Goal: Check status: Check status

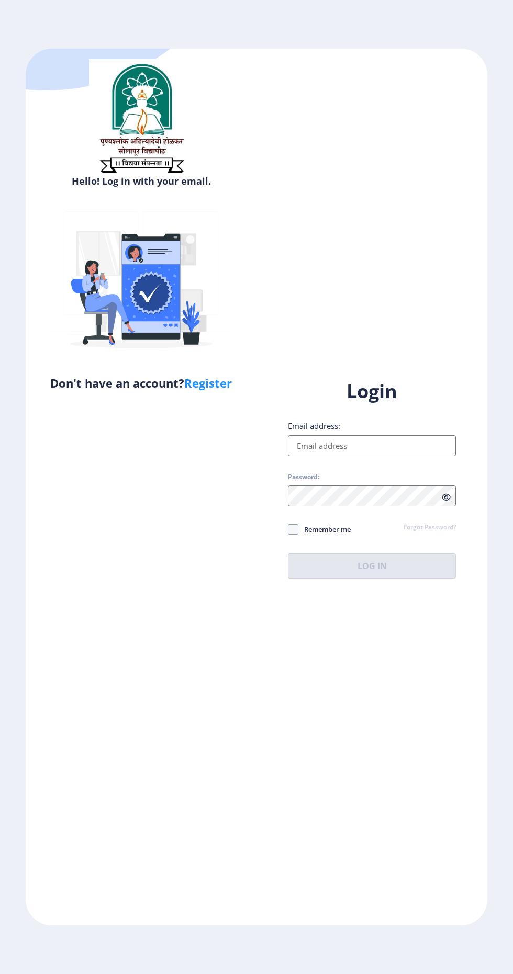
click at [411, 456] on input "Email address:" at bounding box center [372, 445] width 168 height 21
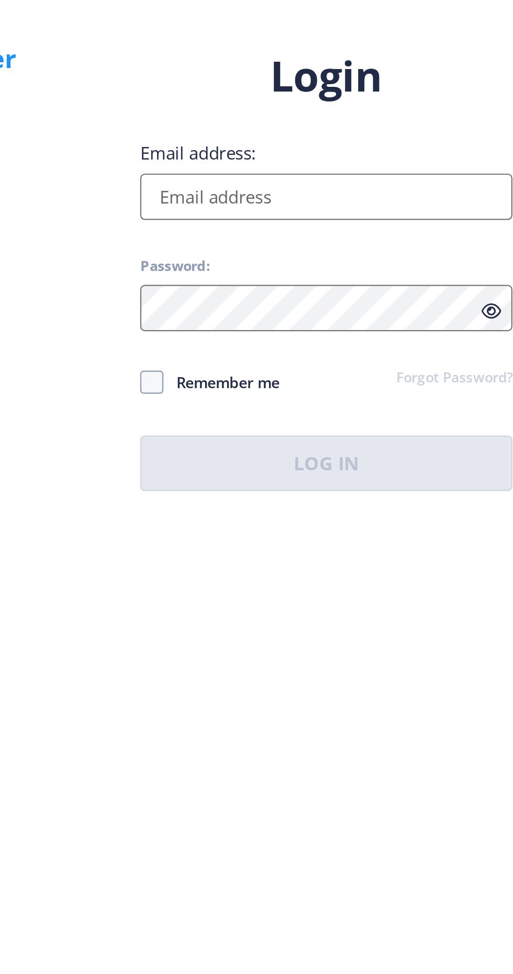
type input "[EMAIL_ADDRESS][DOMAIN_NAME]"
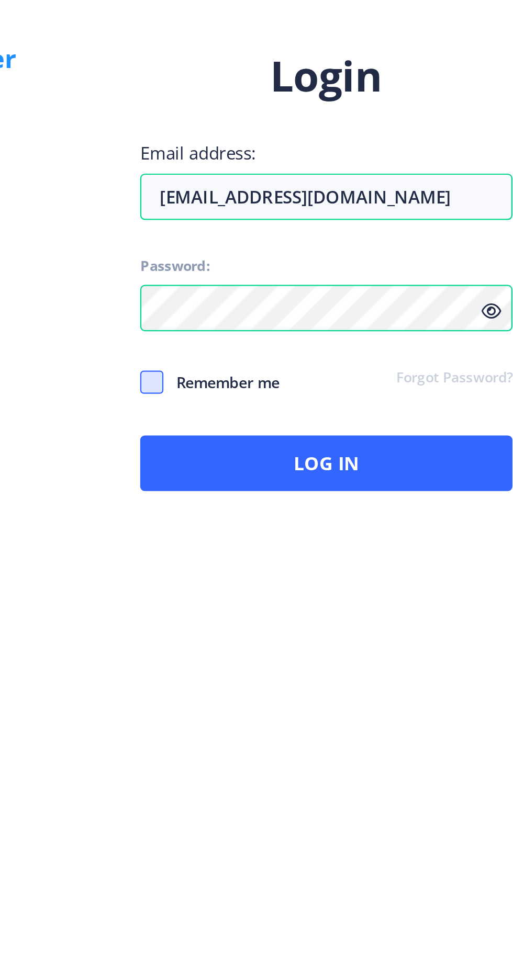
click at [288, 535] on span at bounding box center [293, 529] width 10 height 10
click at [288, 530] on input "Remember me" at bounding box center [288, 529] width 1 height 1
checkbox input "true"
click at [447, 501] on icon at bounding box center [446, 497] width 9 height 8
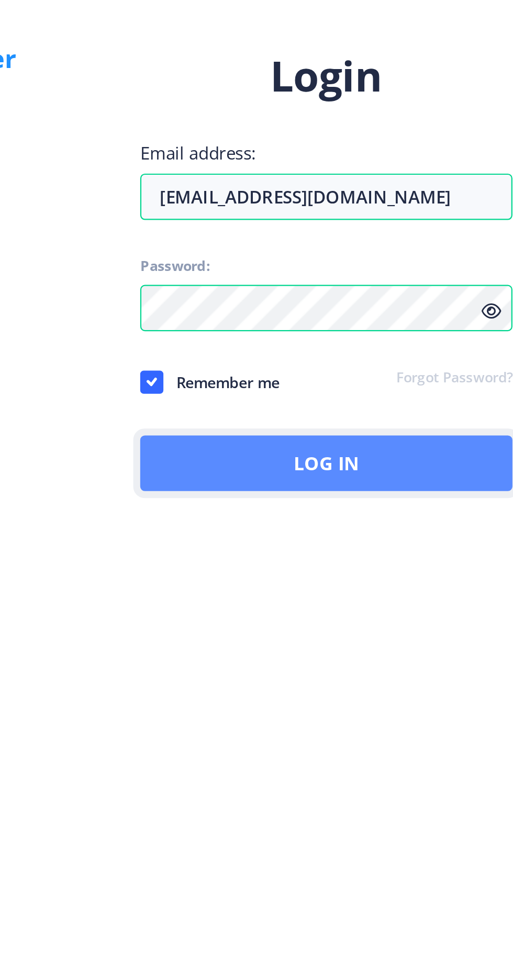
click at [415, 579] on button "Log In" at bounding box center [372, 566] width 168 height 25
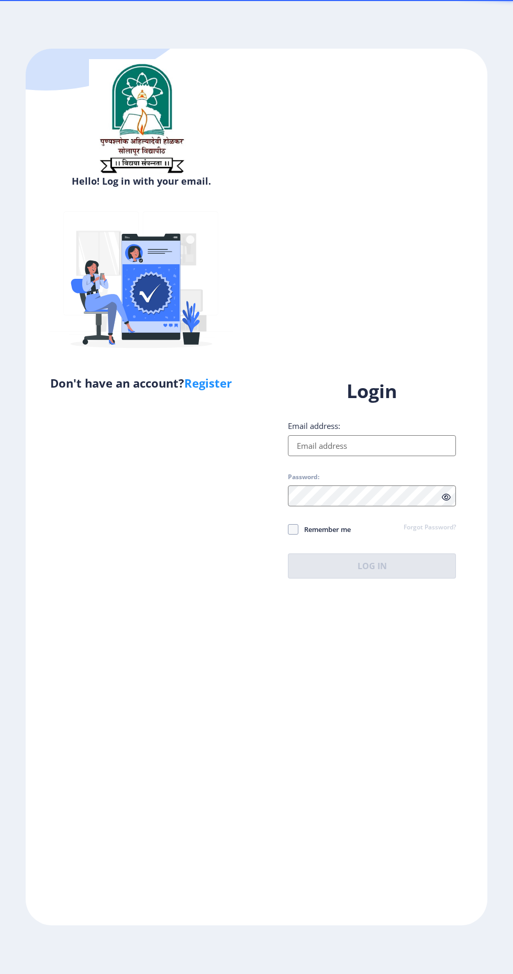
click at [415, 456] on input "Email address:" at bounding box center [372, 445] width 168 height 21
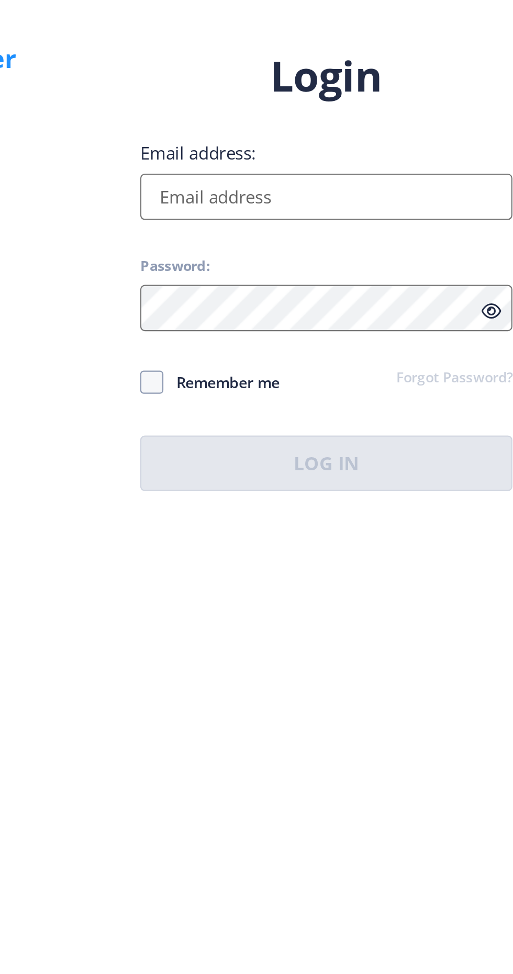
type input "[EMAIL_ADDRESS][DOMAIN_NAME]"
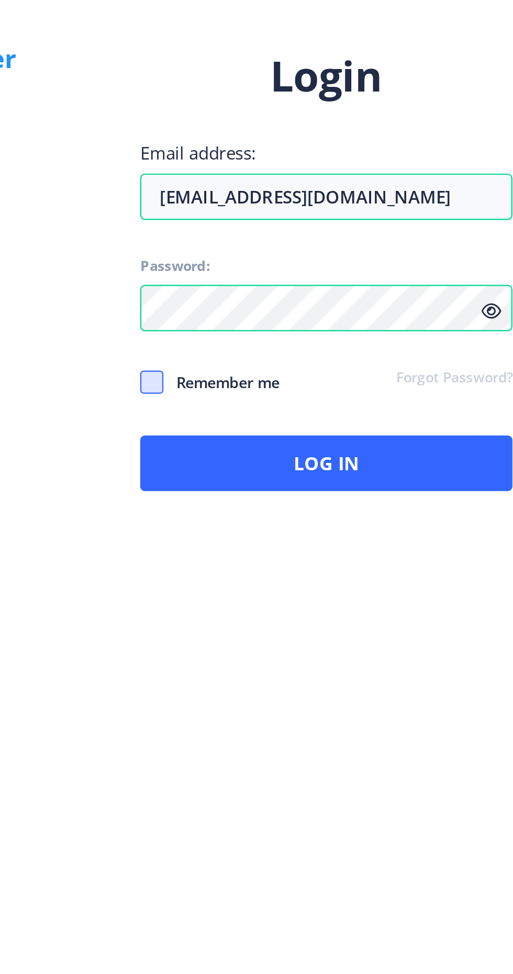
click at [296, 535] on span at bounding box center [293, 529] width 10 height 10
click at [288, 530] on input "Remember me" at bounding box center [288, 529] width 1 height 1
checkbox input "true"
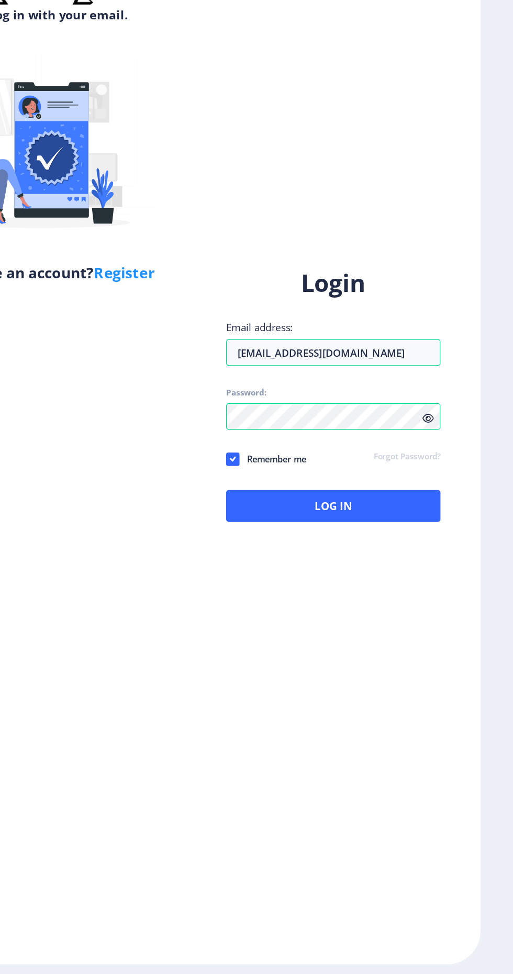
click at [449, 501] on icon at bounding box center [446, 497] width 9 height 8
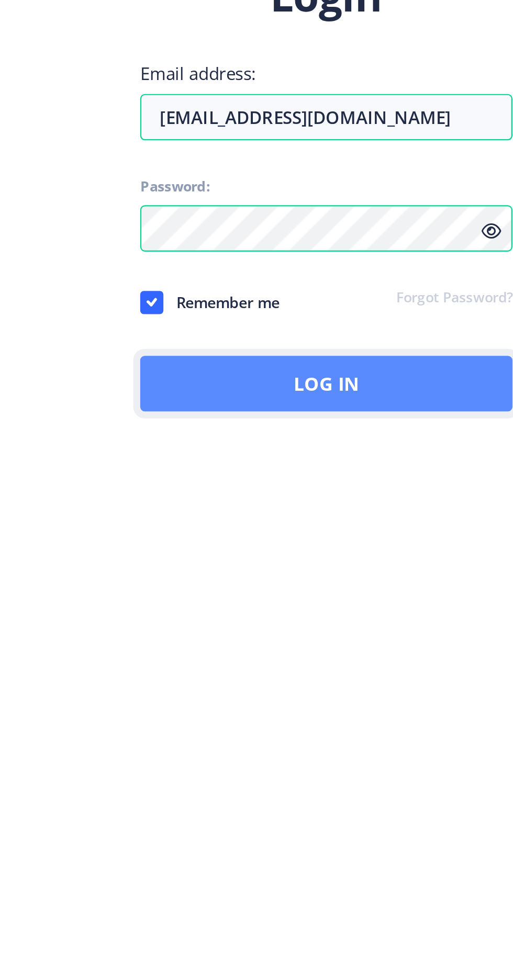
click at [352, 579] on button "Log In" at bounding box center [372, 566] width 168 height 25
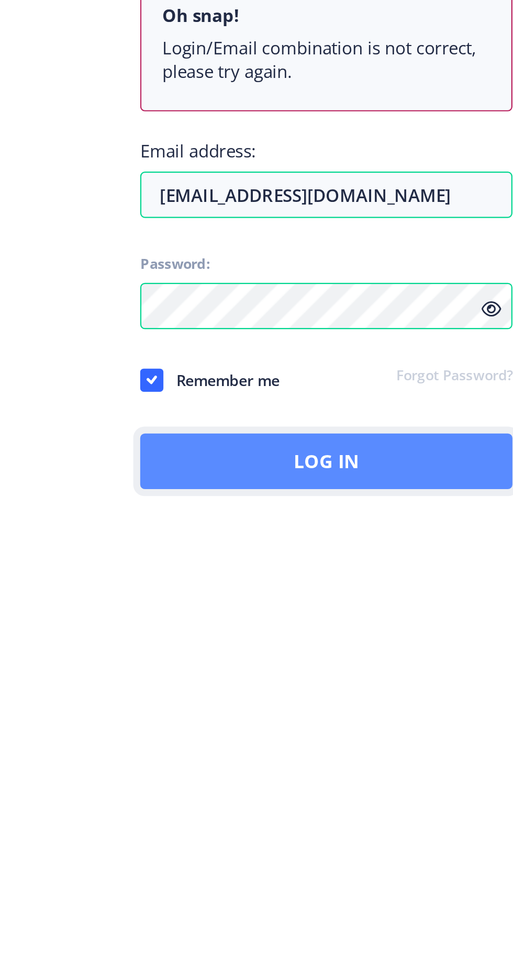
click at [424, 614] on button "Log In" at bounding box center [372, 601] width 168 height 25
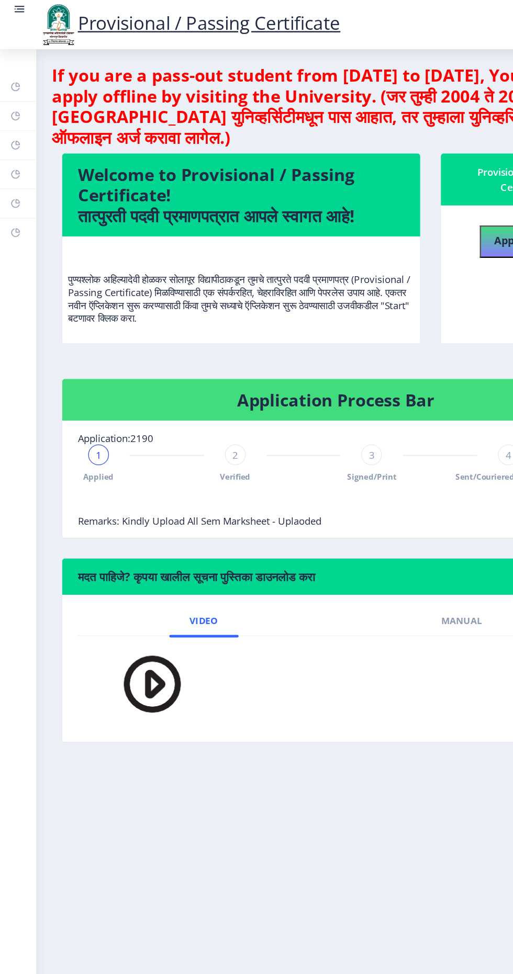
click at [17, 17] on link at bounding box center [15, 20] width 10 height 36
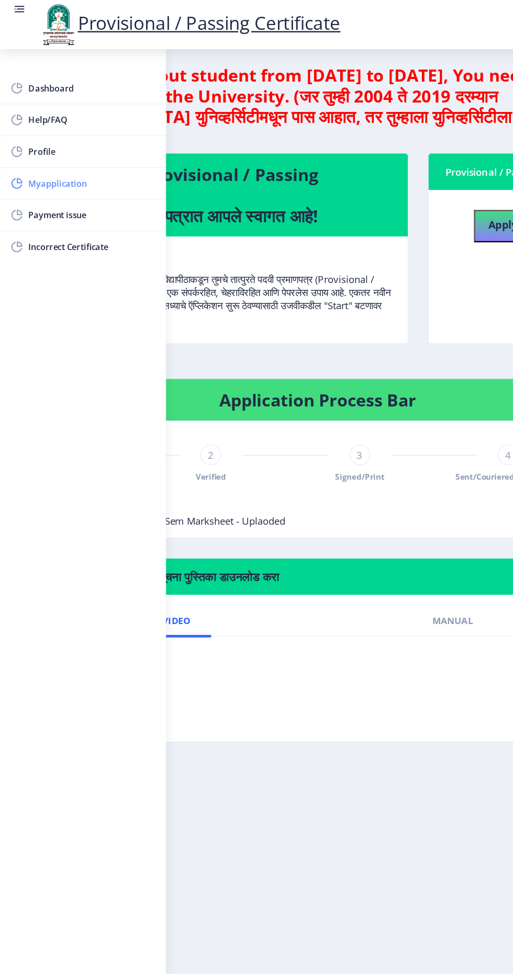
click at [33, 147] on span "Myapplication" at bounding box center [74, 148] width 103 height 13
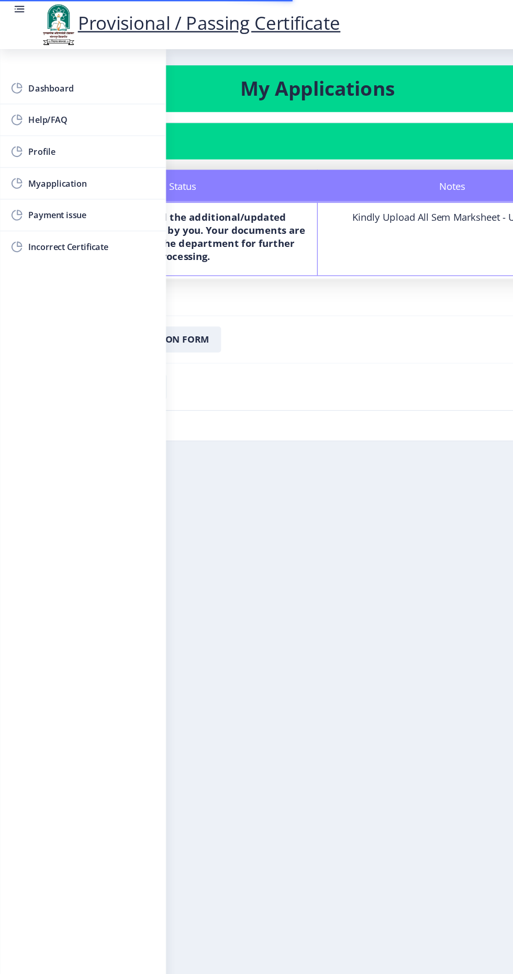
click at [319, 534] on nb-layout-column "My Applications Application 2190 Status Notes Status We have received the addit…" at bounding box center [256, 491] width 513 height 903
click at [13, 3] on rect at bounding box center [15, 7] width 10 height 10
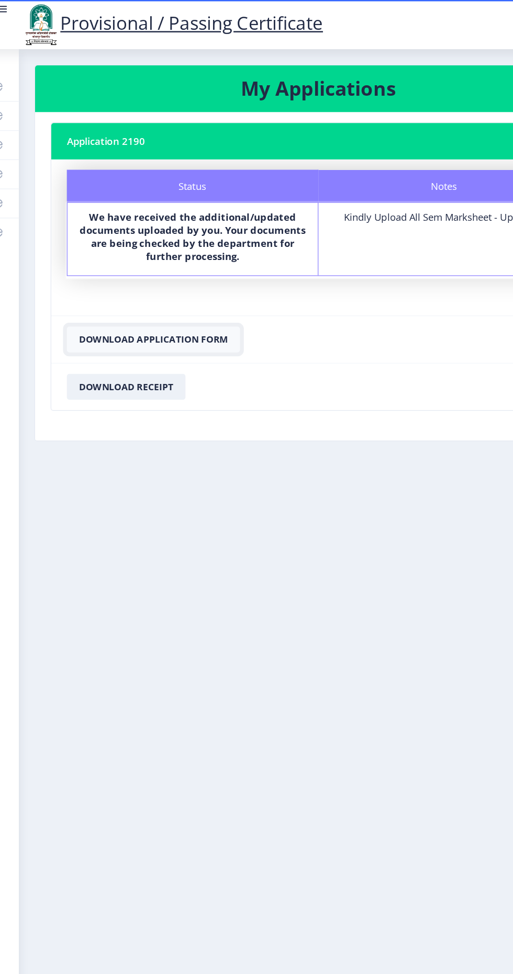
click at [91, 274] on button "Download Application Form" at bounding box center [138, 274] width 140 height 21
click at [99, 315] on button "Download Receipt" at bounding box center [116, 312] width 96 height 21
click at [105, 313] on button "Download Receipt" at bounding box center [116, 312] width 96 height 21
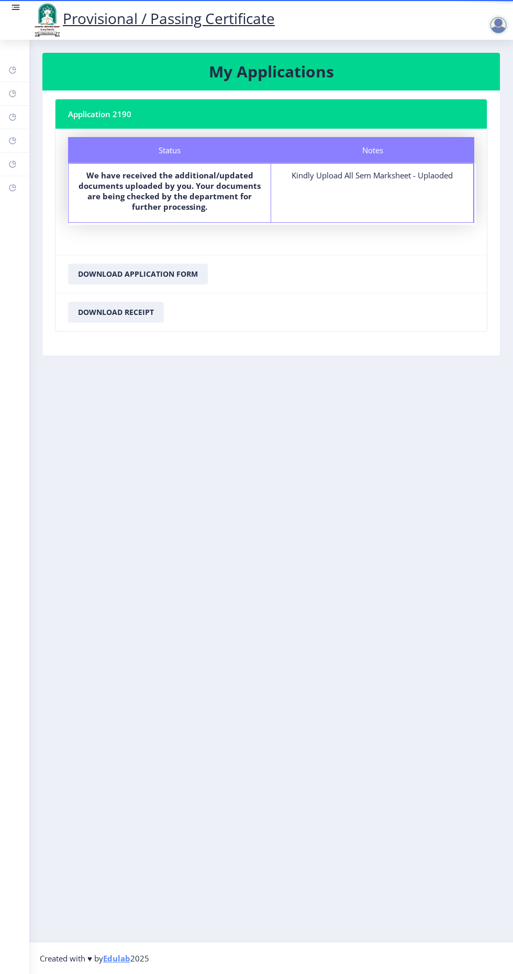
click at [15, 7] on rect at bounding box center [17, 7] width 6 height 1
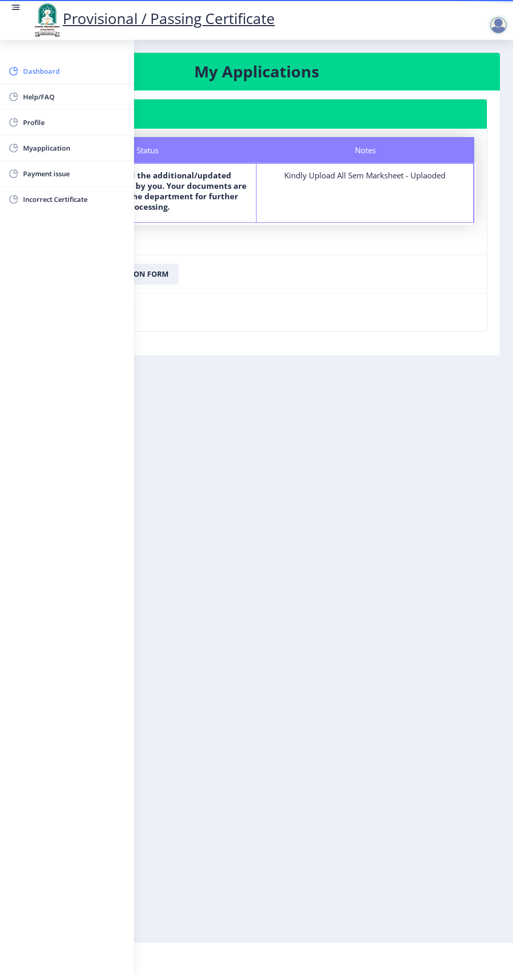
click at [16, 69] on rect at bounding box center [13, 71] width 10 height 10
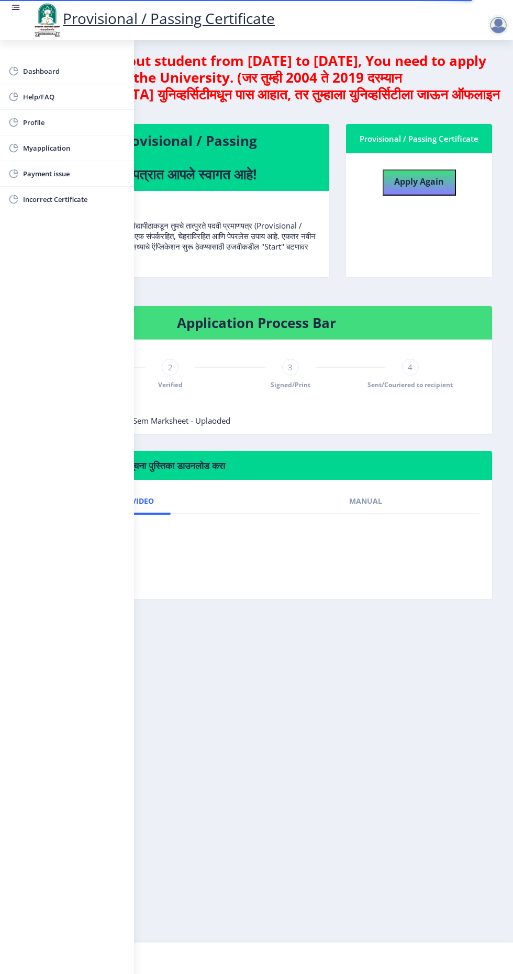
click at [378, 619] on nb-layout-column "If you are a pass-out student from 2004 to 2019, You need to apply offline by v…" at bounding box center [256, 491] width 513 height 903
click at [15, 7] on rect at bounding box center [17, 7] width 6 height 1
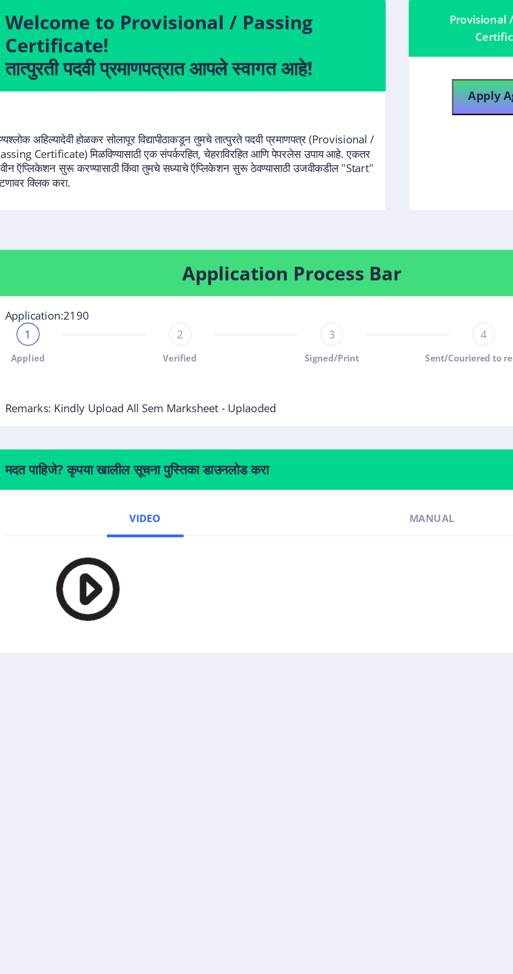
click at [80, 363] on span "1" at bounding box center [79, 367] width 5 height 10
click at [189, 363] on span "2" at bounding box center [189, 367] width 5 height 10
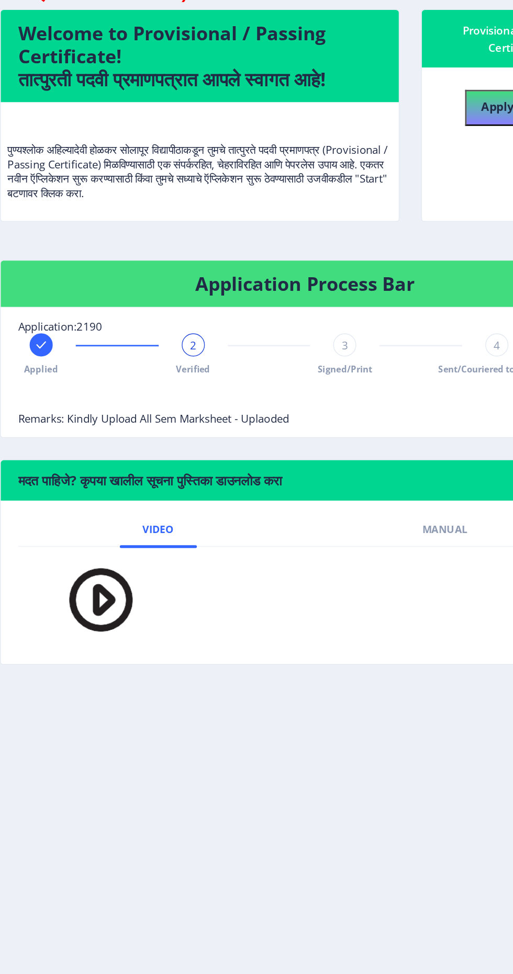
click at [304, 387] on span "Signed/Print" at bounding box center [300, 384] width 40 height 9
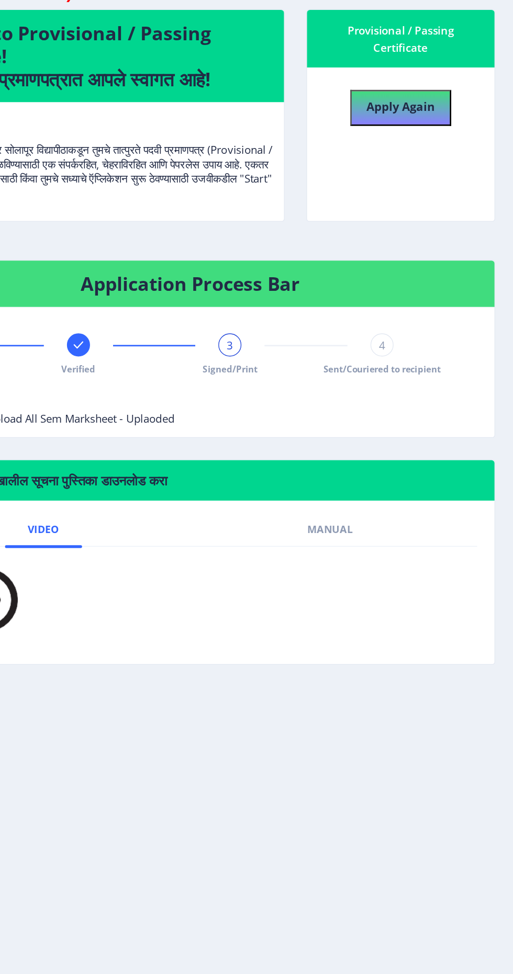
click at [410, 366] on span "4" at bounding box center [410, 367] width 5 height 10
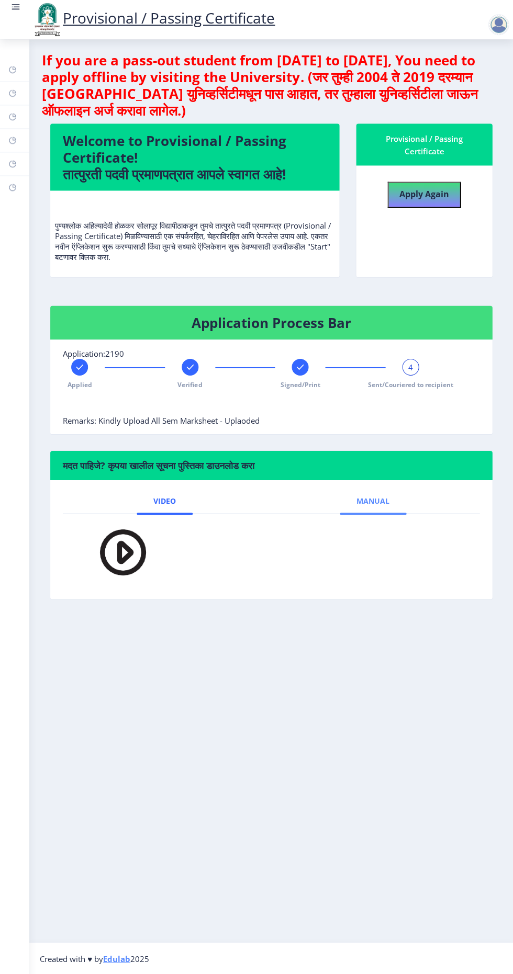
click at [390, 503] on link "Manual" at bounding box center [373, 501] width 66 height 25
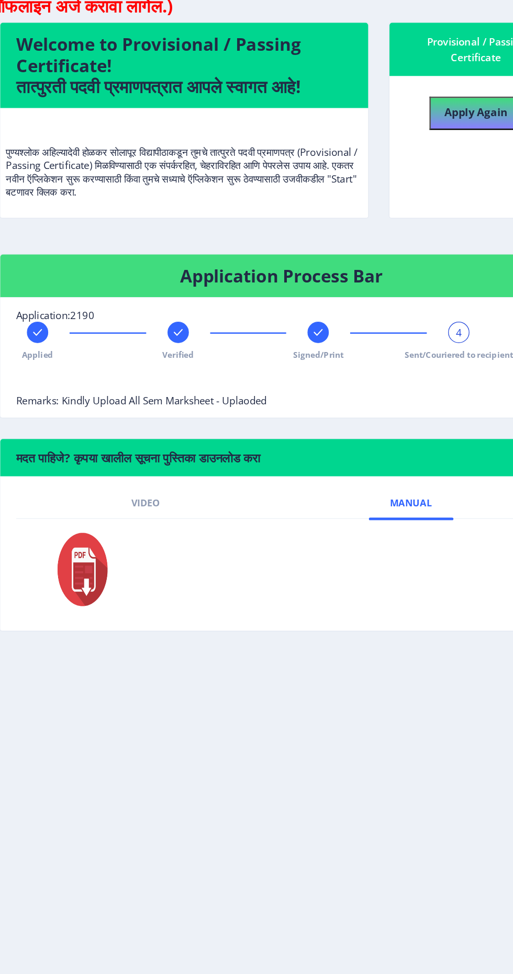
click at [84, 369] on rect at bounding box center [79, 367] width 10 height 10
click at [192, 364] on rect at bounding box center [190, 367] width 10 height 10
click at [299, 380] on span "Signed/Print" at bounding box center [300, 384] width 40 height 9
click at [409, 362] on rect at bounding box center [410, 367] width 10 height 10
click at [84, 376] on div "Applied" at bounding box center [79, 374] width 17 height 30
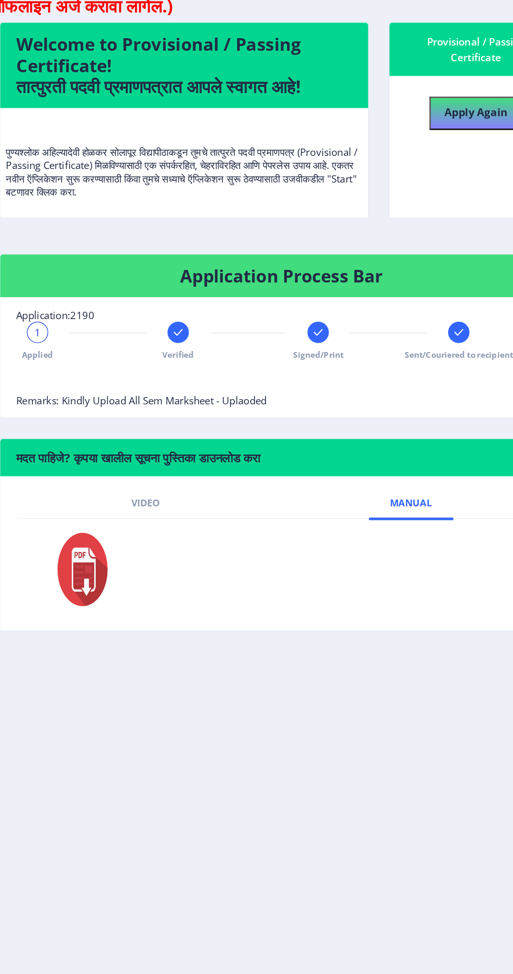
click at [185, 362] on rect at bounding box center [190, 367] width 10 height 10
click at [79, 380] on span "Applied" at bounding box center [79, 384] width 25 height 9
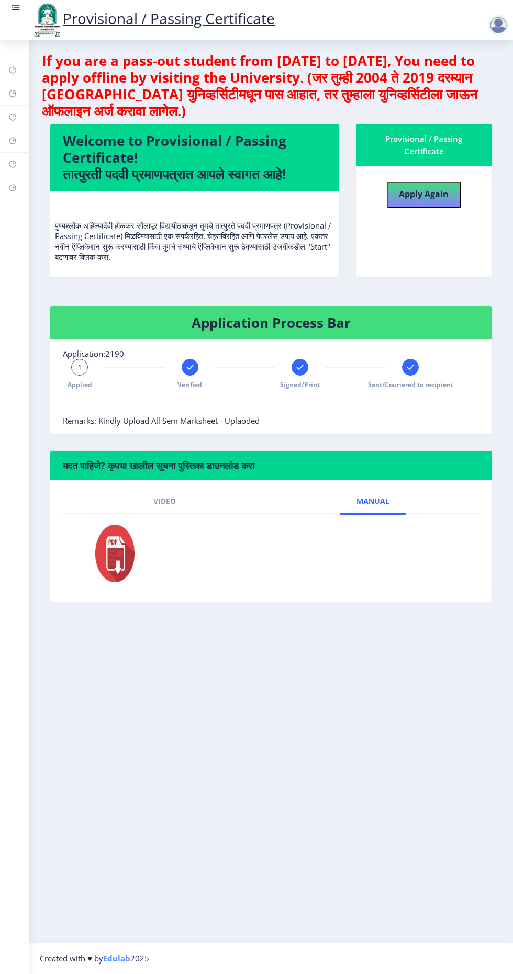
click at [15, 9] on rect at bounding box center [16, 9] width 8 height 1
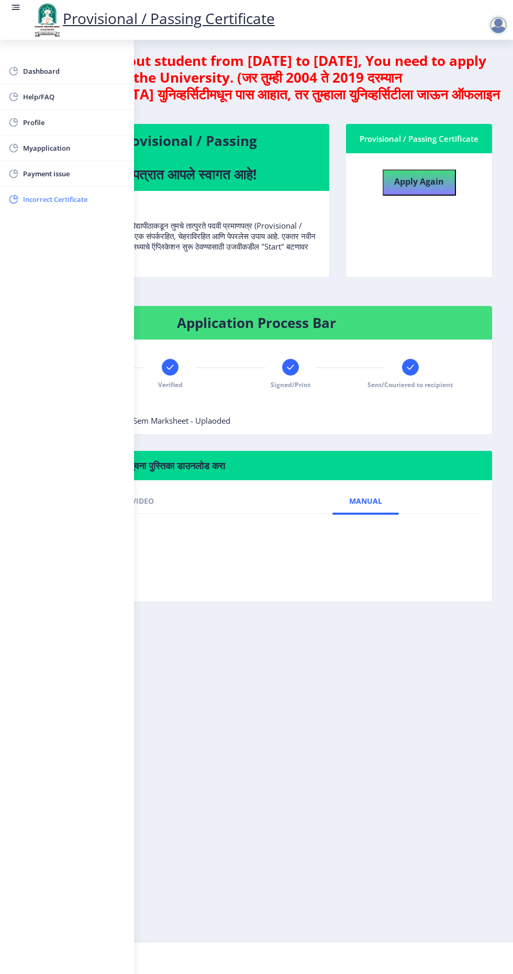
click at [36, 201] on span "Incorrect Certificate" at bounding box center [74, 199] width 103 height 13
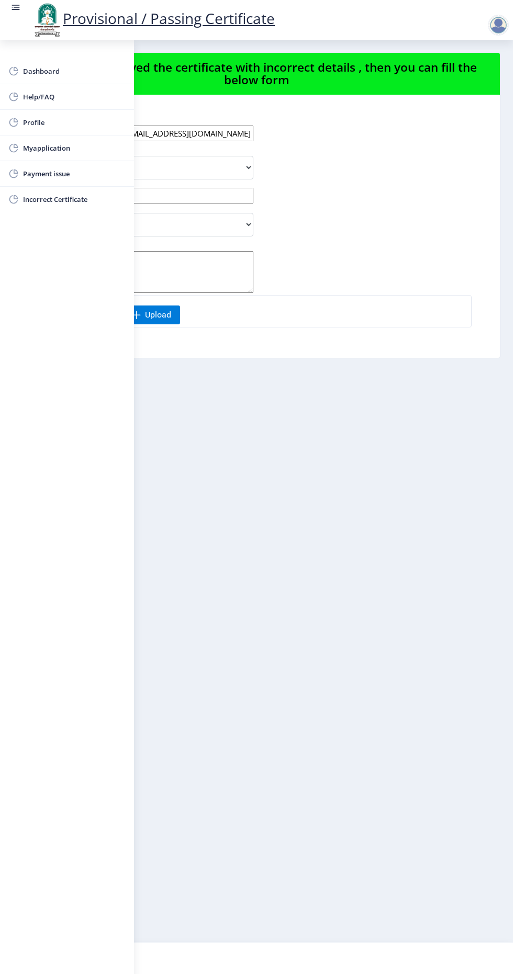
click at [326, 536] on nb-layout-column "If you have received the certificate with incorrect details , then you can fill…" at bounding box center [256, 491] width 513 height 903
click at [26, 70] on span "Dashboard" at bounding box center [74, 71] width 103 height 13
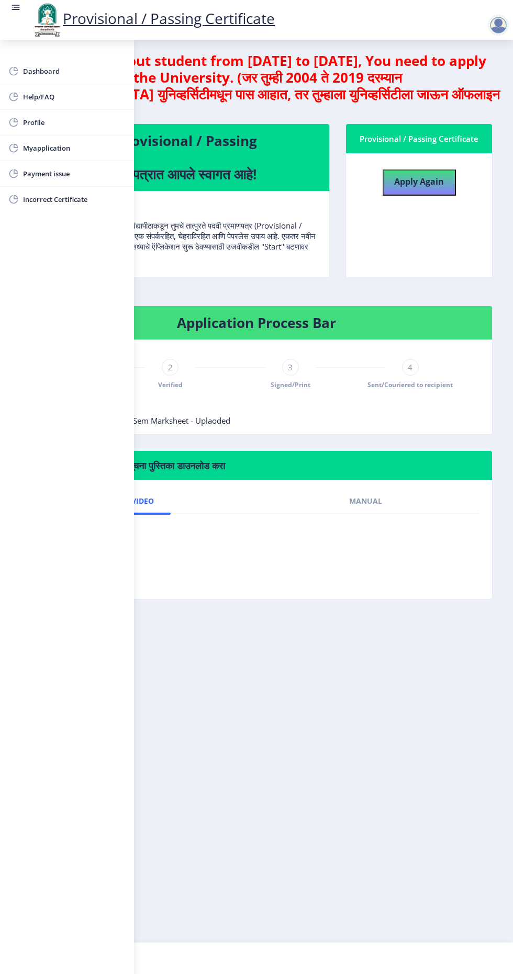
click at [346, 624] on nb-layout-column "If you are a pass-out student from 2004 to 2019, You need to apply offline by v…" at bounding box center [256, 491] width 513 height 903
click at [376, 513] on link "Manual" at bounding box center [365, 501] width 66 height 25
click at [497, 20] on div at bounding box center [498, 25] width 21 height 21
click at [492, 26] on div at bounding box center [498, 25] width 21 height 21
click at [503, 14] on div at bounding box center [500, 20] width 46 height 36
